Goal: Task Accomplishment & Management: Manage account settings

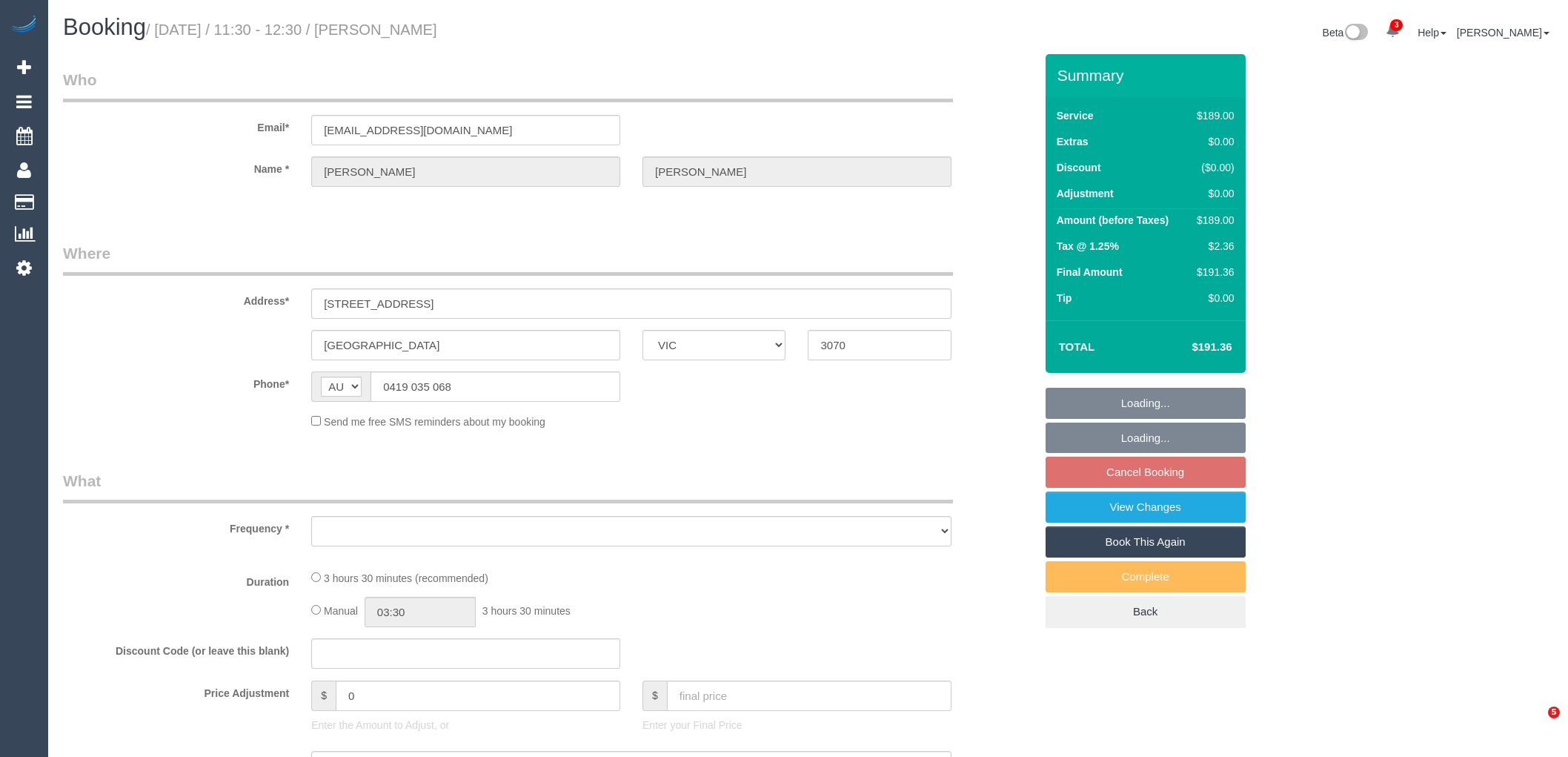
select select "VIC"
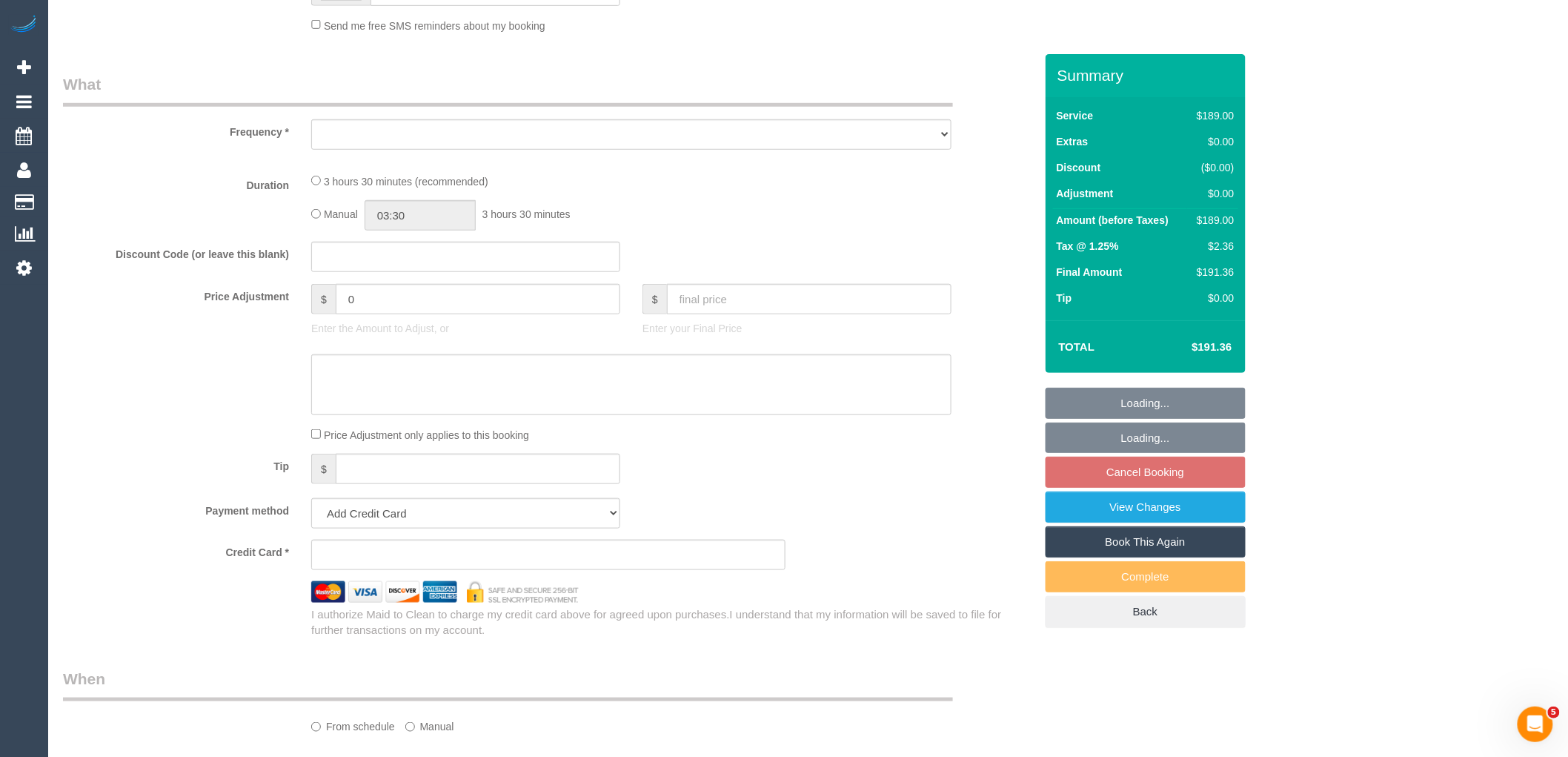
select select "string:stripe-pm_1ROu5U2GScqysDRV9AGVrFl8"
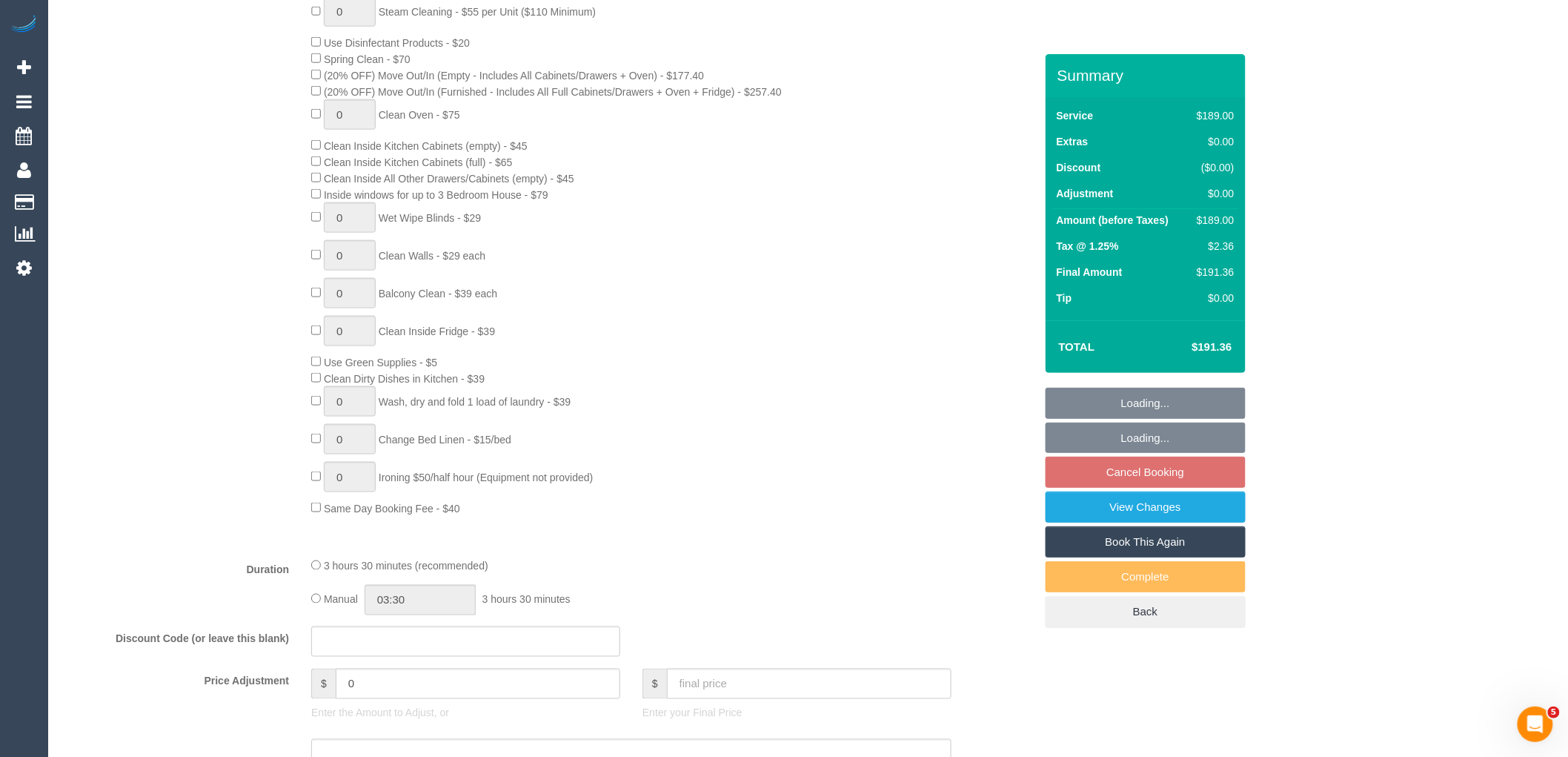
select select "number:30"
select select "number:14"
select select "number:18"
select select "number:24"
select select "number:12"
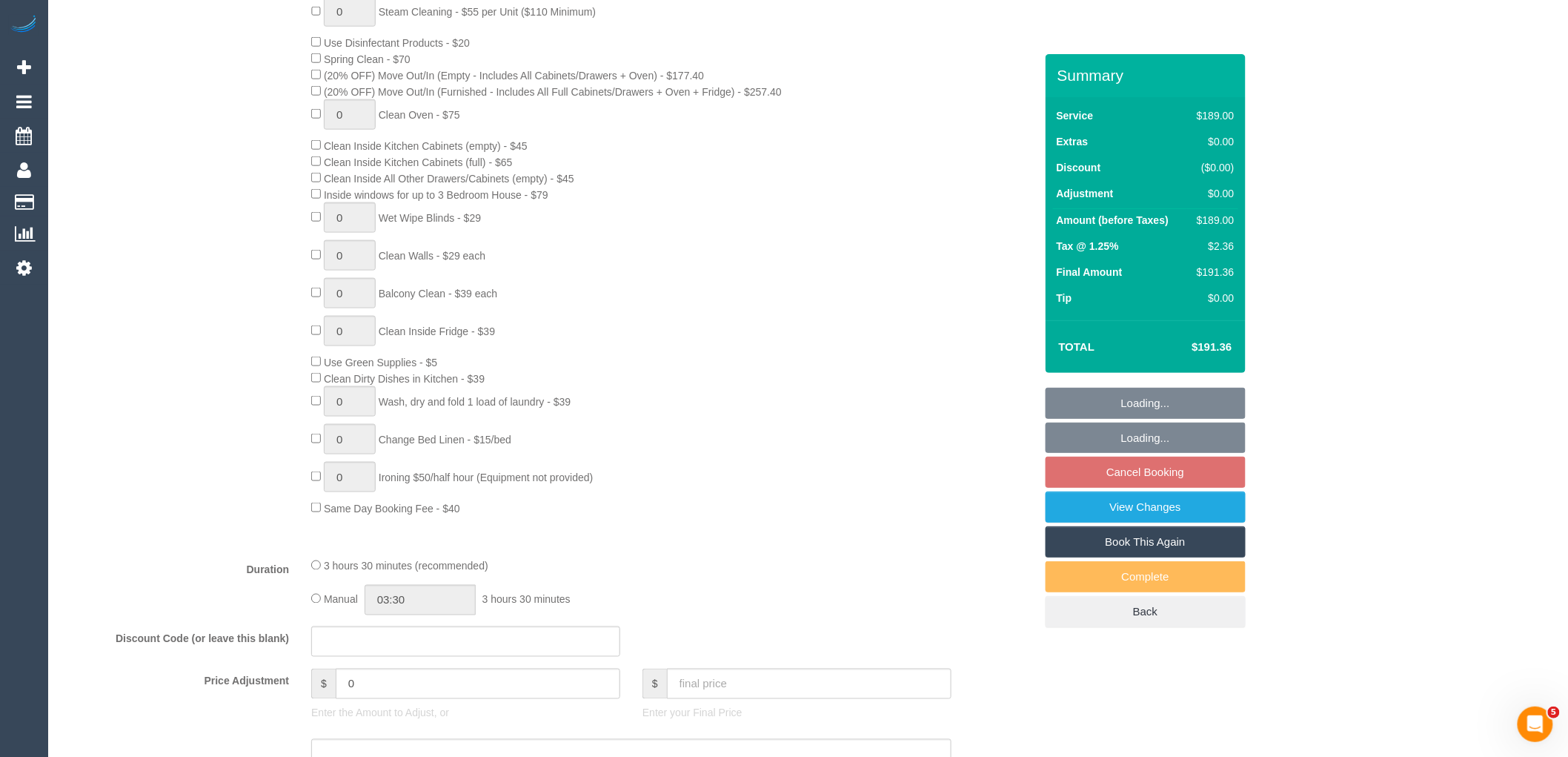
select select "object:1630"
